Goal: Task Accomplishment & Management: Manage account settings

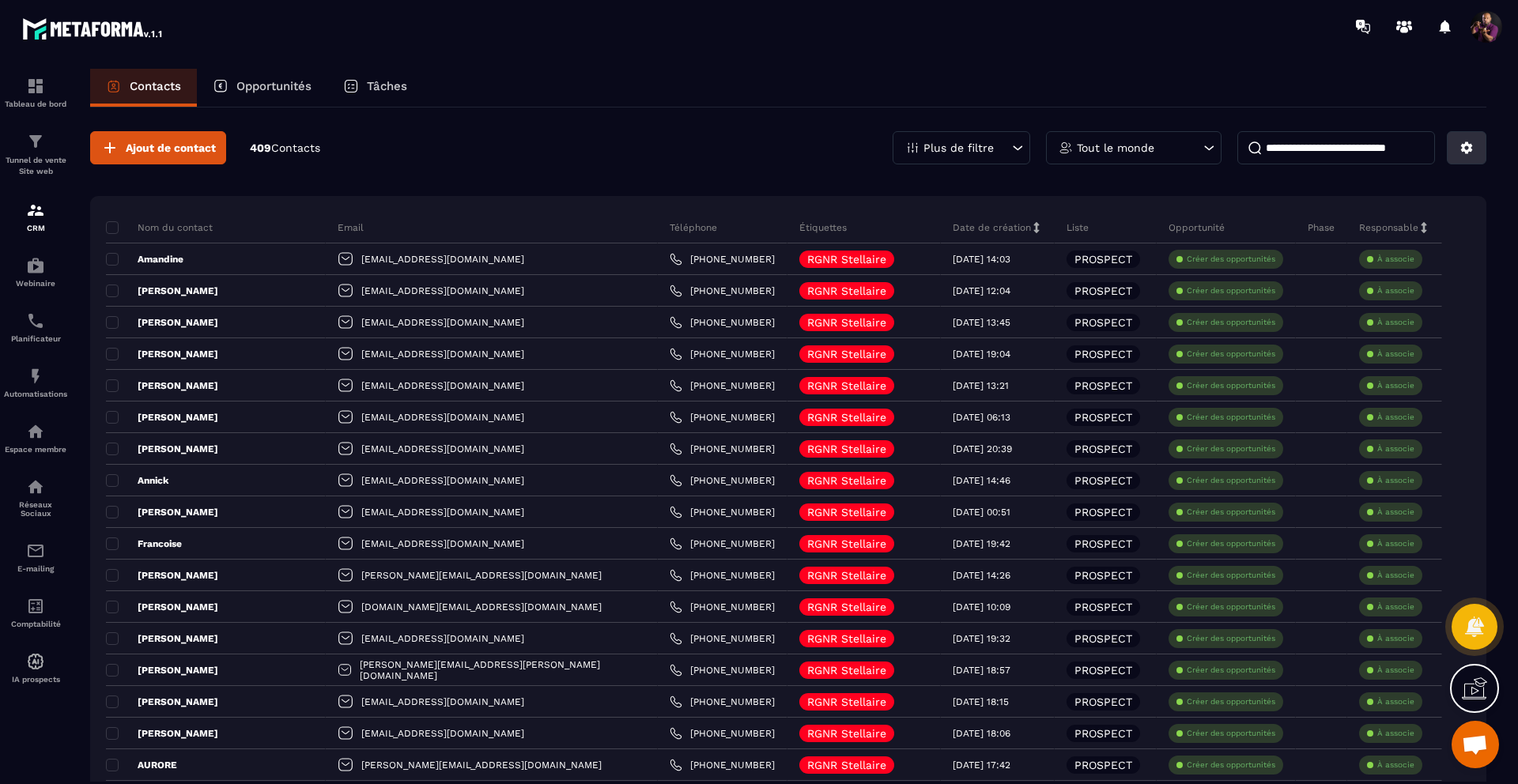
click at [1467, 142] on icon at bounding box center [1467, 148] width 12 height 12
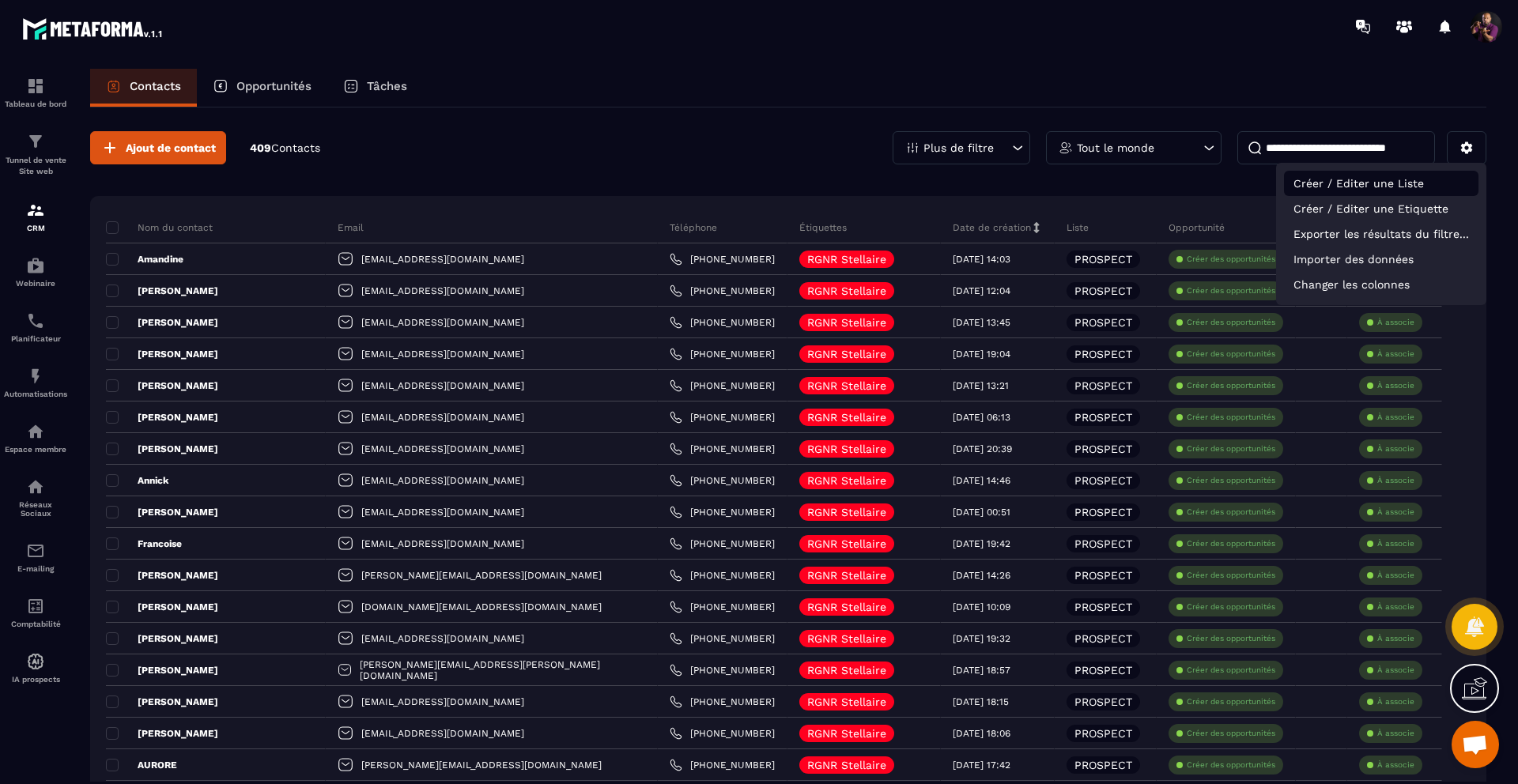
click at [1337, 181] on p "Créer / Editer une Liste" at bounding box center [1381, 183] width 195 height 25
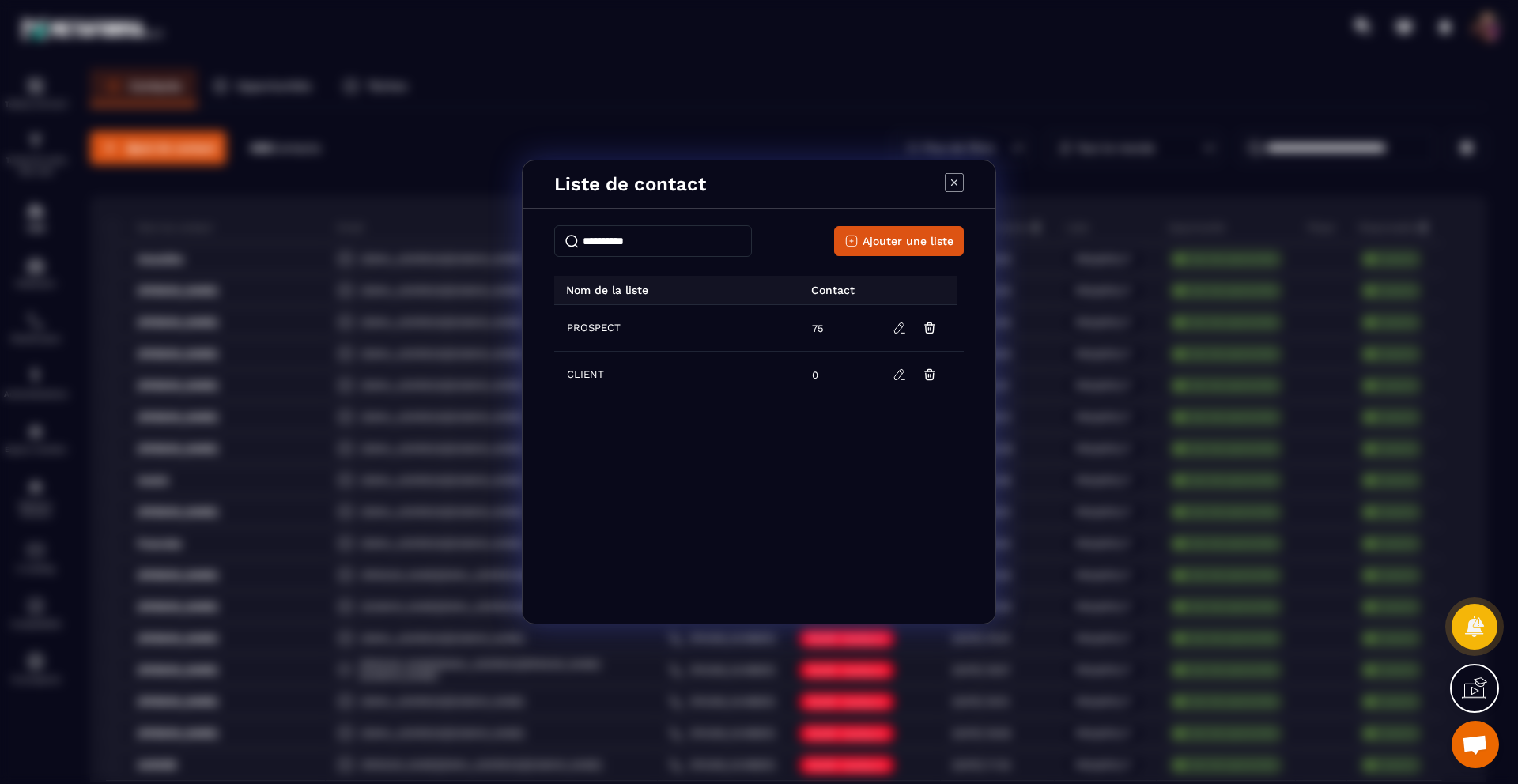
click at [956, 179] on icon "Modal window" at bounding box center [954, 182] width 19 height 19
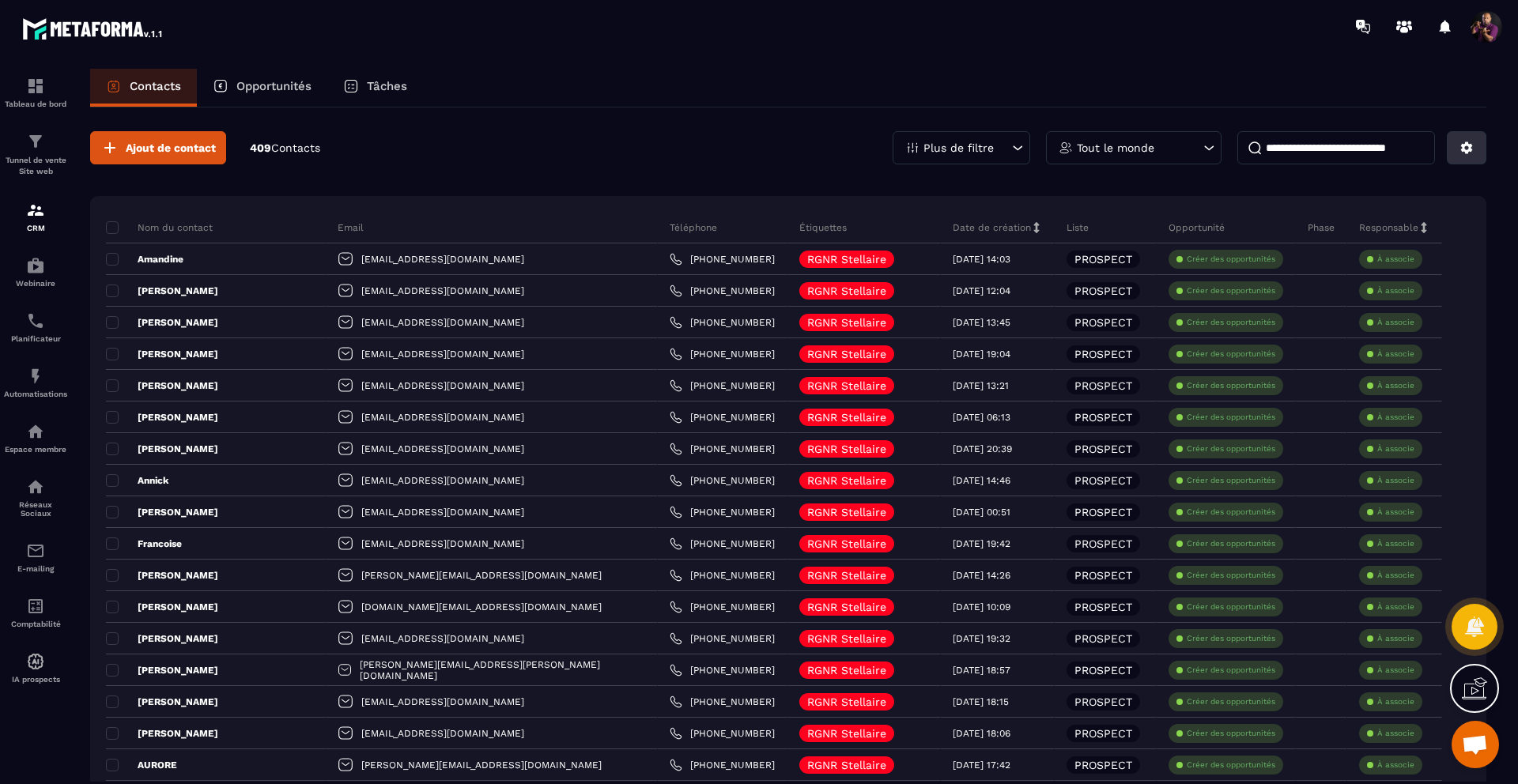
click at [1451, 147] on button at bounding box center [1467, 147] width 39 height 33
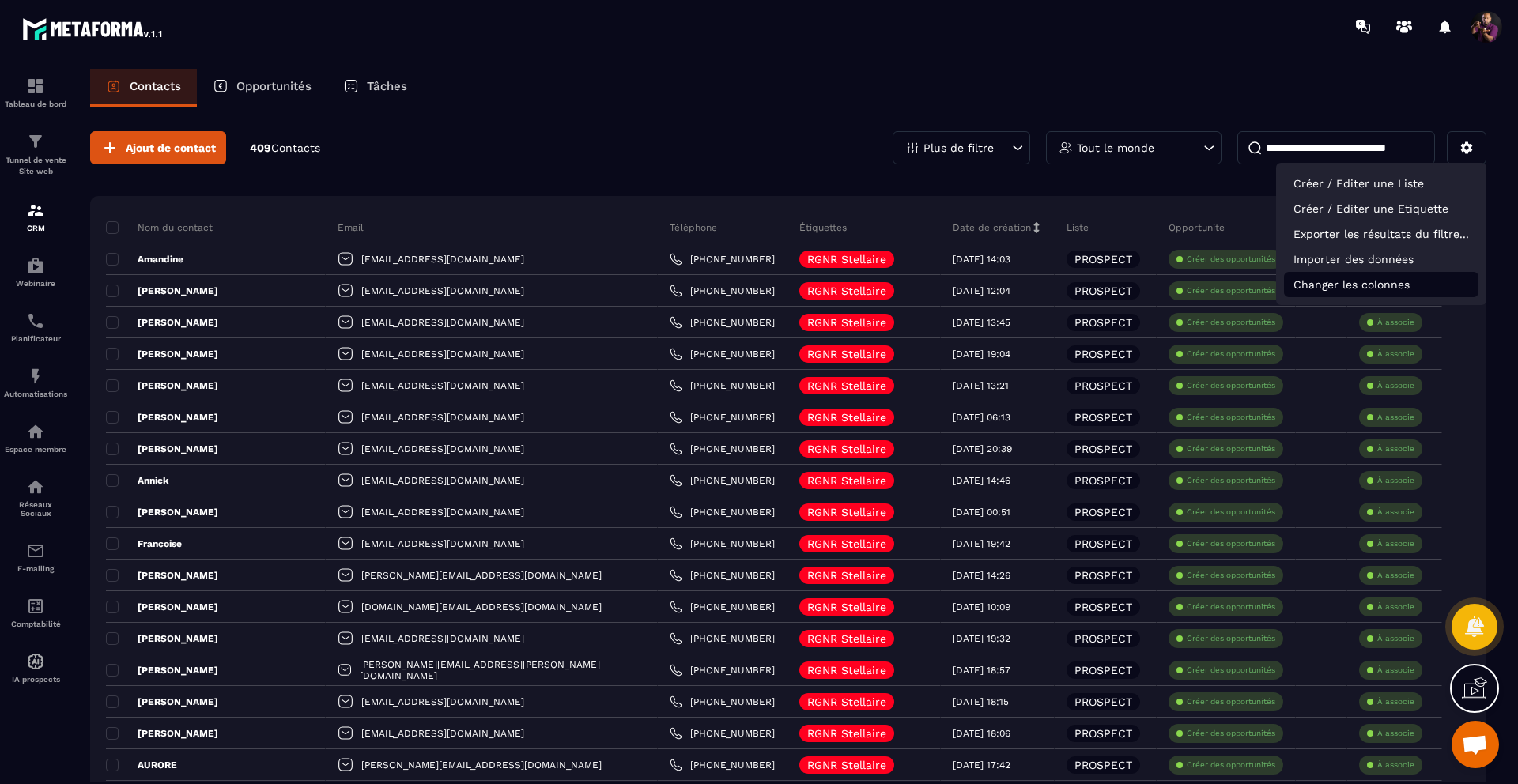
click at [1352, 291] on p "Changer les colonnes" at bounding box center [1381, 284] width 195 height 25
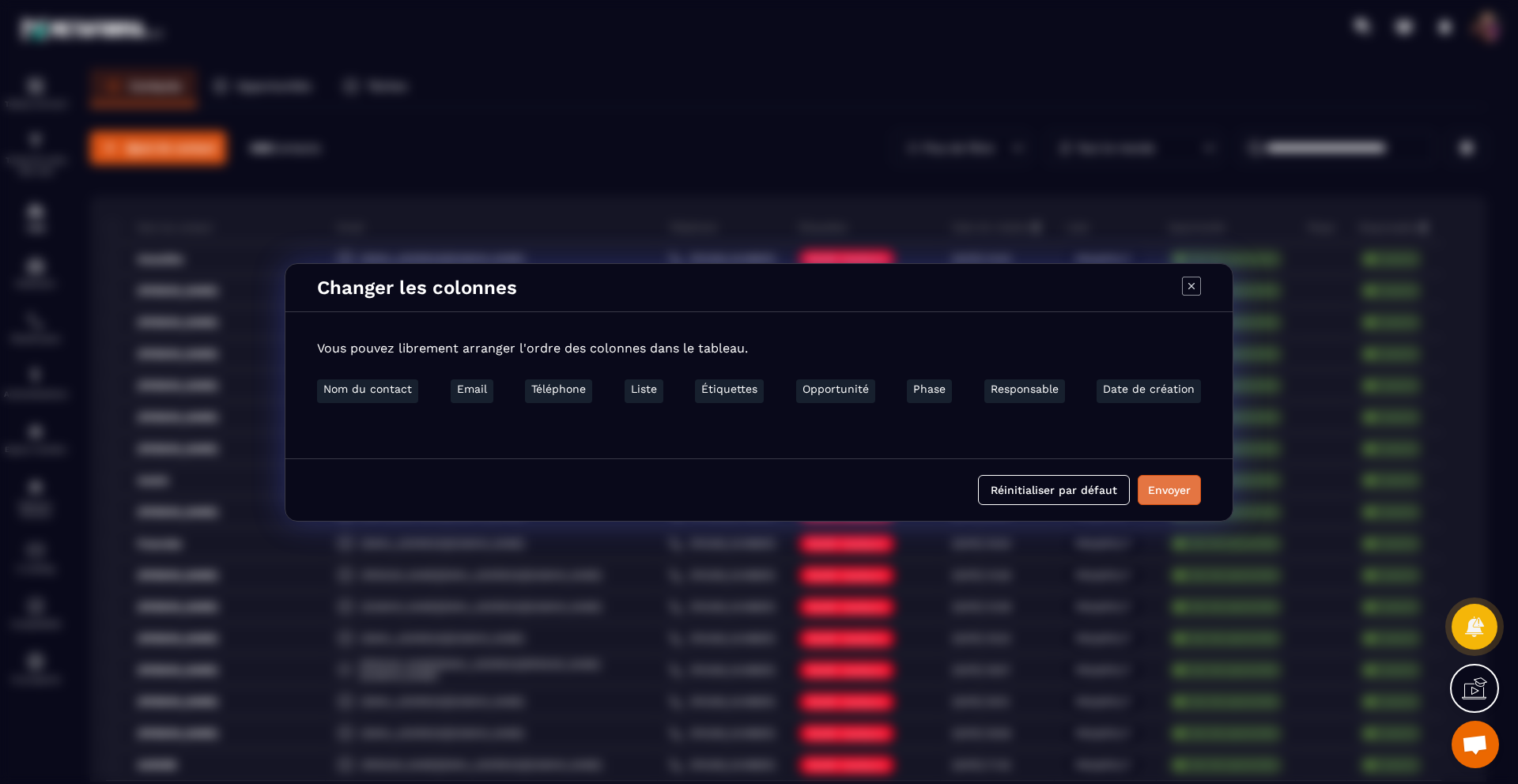
click at [1166, 491] on button "Envoyer" at bounding box center [1169, 490] width 64 height 30
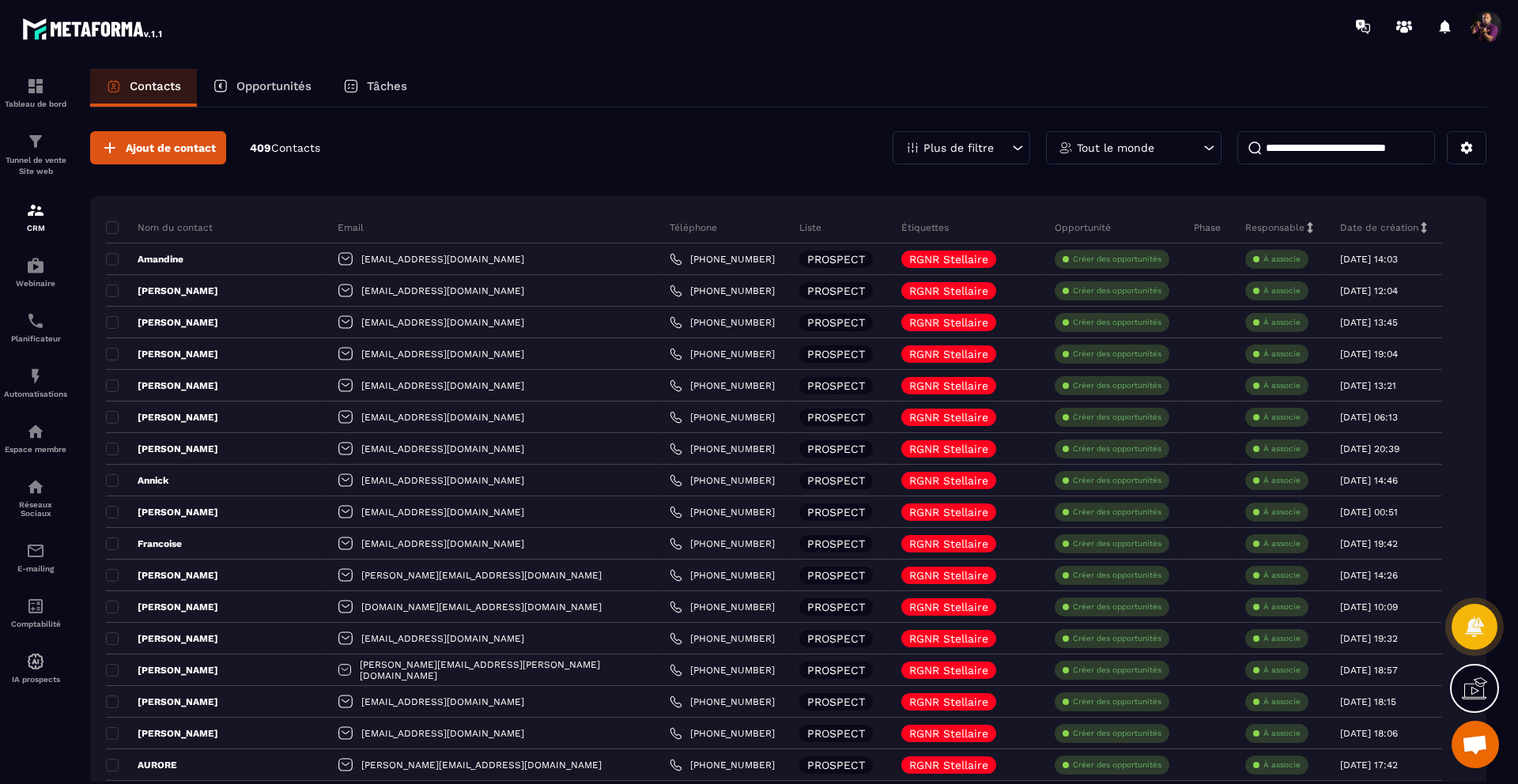
click at [386, 84] on p "Tâches" at bounding box center [387, 86] width 40 height 14
